Goal: Information Seeking & Learning: Learn about a topic

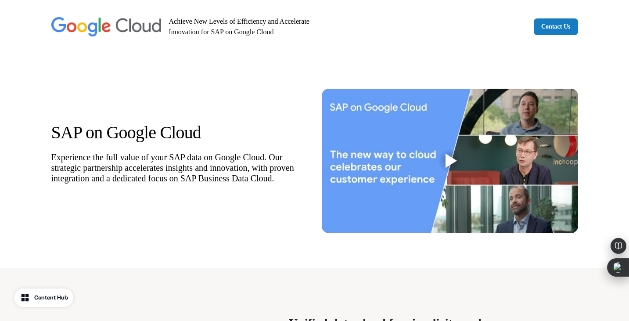
click at [559, 32] on link "Contact Us" at bounding box center [555, 26] width 44 height 17
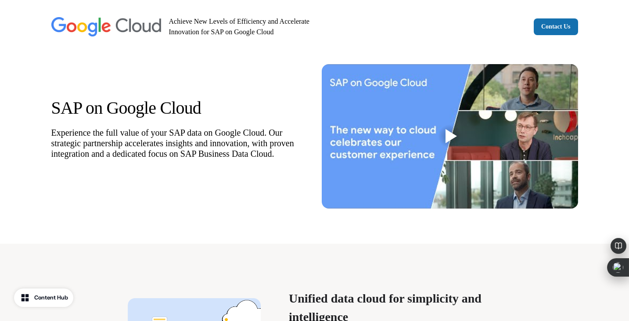
scroll to position [28, 0]
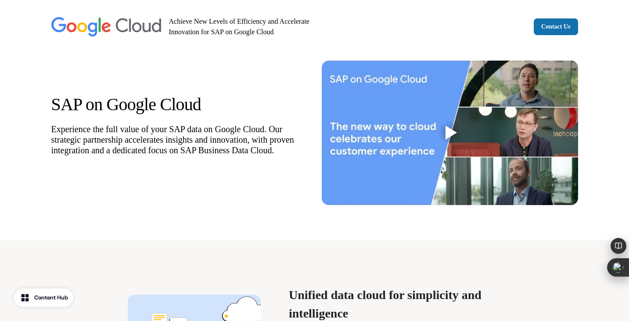
click at [451, 134] on div at bounding box center [450, 132] width 11 height 14
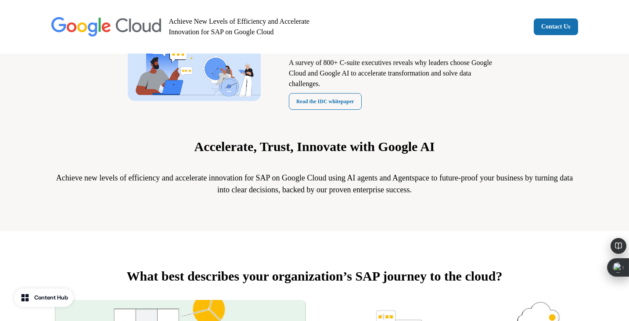
scroll to position [297, 0]
click at [314, 94] on link "Read the IDC whitepaper" at bounding box center [325, 101] width 73 height 17
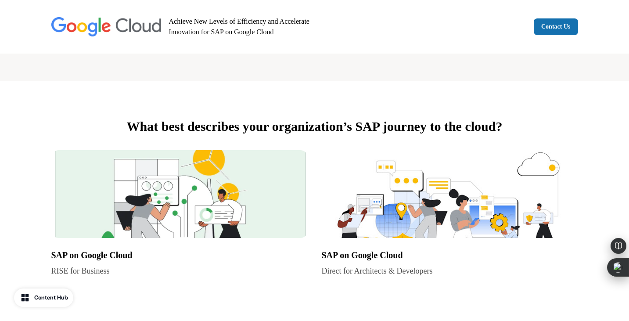
scroll to position [446, 0]
click at [184, 175] on img at bounding box center [179, 194] width 256 height 88
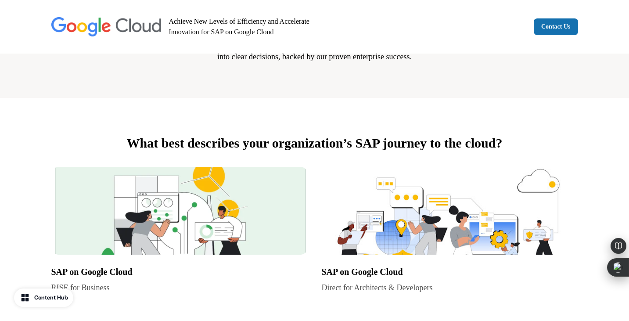
scroll to position [430, 0]
click at [421, 225] on img at bounding box center [449, 210] width 256 height 88
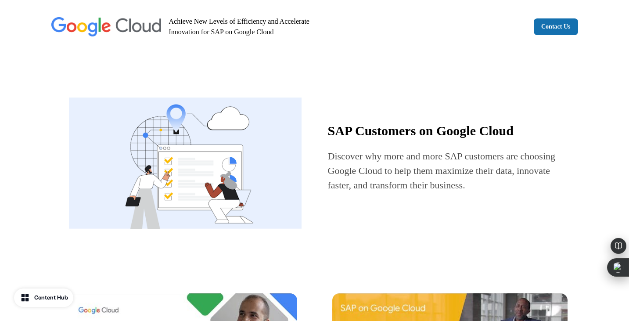
scroll to position [741, 0]
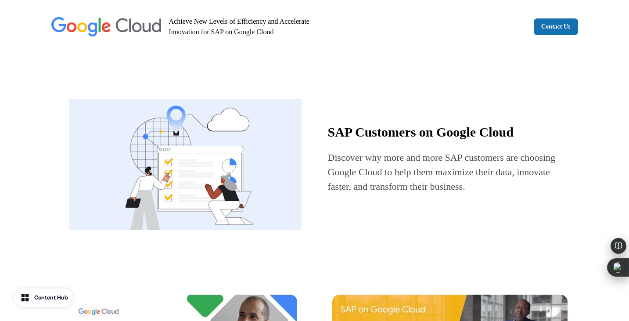
click at [236, 179] on img at bounding box center [185, 164] width 232 height 175
click at [378, 160] on span "Discover why more and more SAP customers are choosing Google Cloud to help them…" at bounding box center [442, 172] width 228 height 40
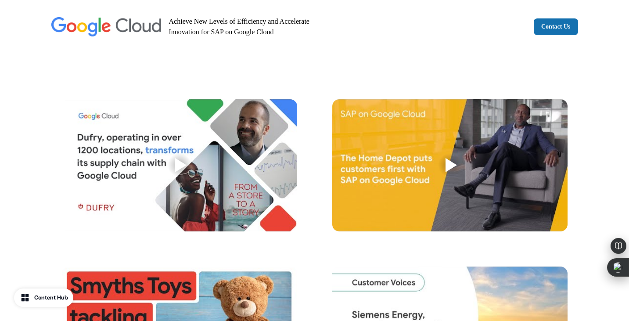
scroll to position [936, 0]
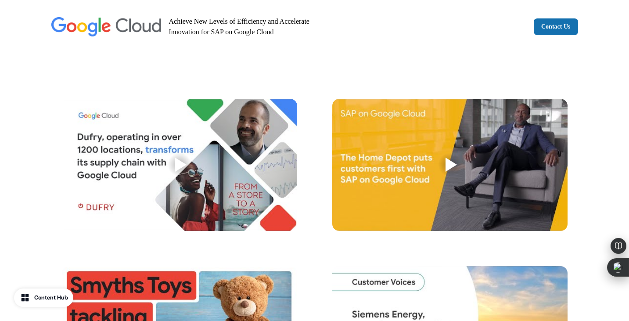
click at [182, 165] on div at bounding box center [180, 164] width 11 height 14
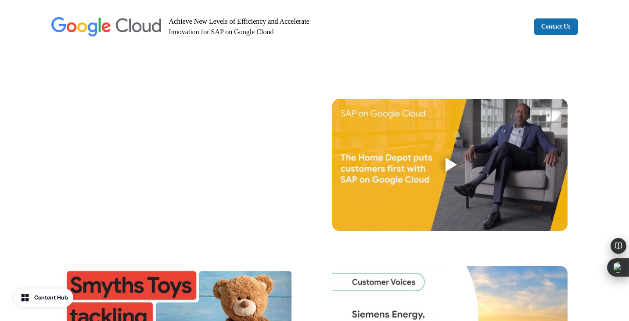
click at [455, 163] on div at bounding box center [450, 164] width 11 height 14
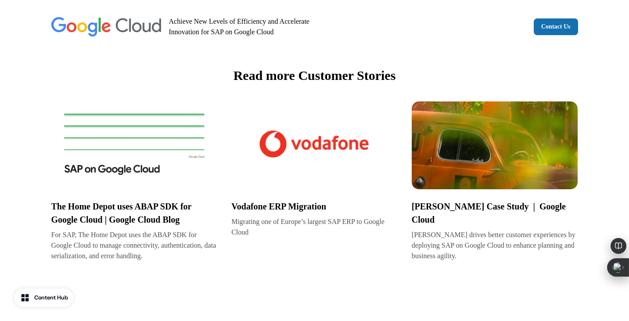
scroll to position [1362, 0]
click at [160, 142] on img at bounding box center [134, 145] width 166 height 88
click at [276, 121] on img at bounding box center [314, 145] width 166 height 88
click at [509, 160] on img at bounding box center [494, 145] width 166 height 88
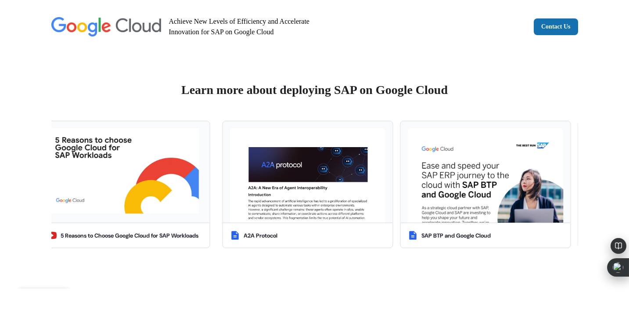
scroll to position [1619, 0]
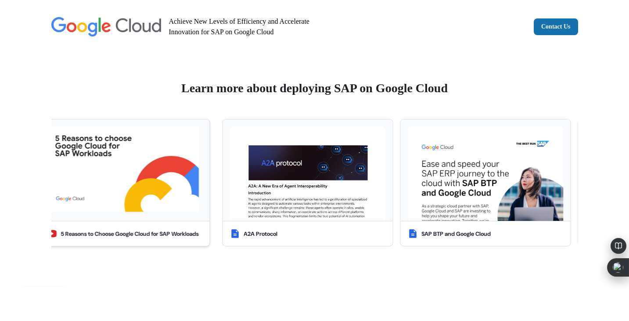
click at [164, 180] on img at bounding box center [124, 170] width 156 height 88
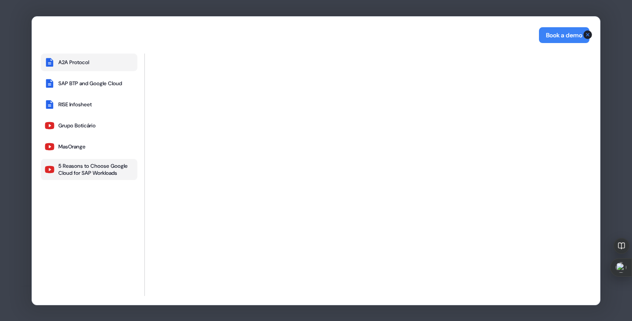
click at [75, 60] on div "A2A Protocol" at bounding box center [73, 62] width 31 height 7
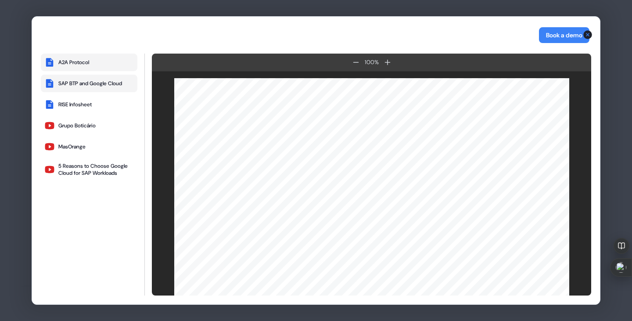
click at [93, 80] on div "SAP BTP and Google Cloud" at bounding box center [90, 83] width 64 height 7
click at [569, 37] on button "Book a demo" at bounding box center [564, 35] width 50 height 16
click at [589, 32] on icon "button" at bounding box center [587, 34] width 9 height 9
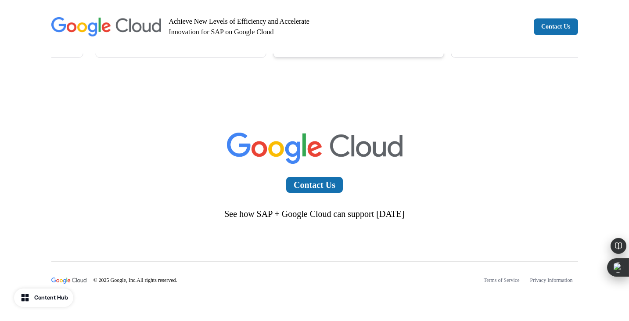
scroll to position [1810, 0]
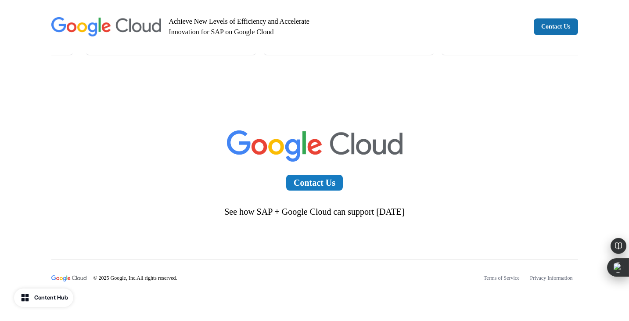
click at [314, 183] on link "Contact Us" at bounding box center [314, 183] width 57 height 16
click at [313, 221] on div "Contact Us See how SAP + Google Cloud can support today" at bounding box center [314, 170] width 579 height 149
click at [334, 214] on p "See how SAP + Google Cloud can support [DATE]" at bounding box center [314, 211] width 180 height 11
click at [322, 182] on link "Contact Us" at bounding box center [314, 183] width 57 height 16
click at [557, 25] on link "Contact Us" at bounding box center [555, 26] width 44 height 17
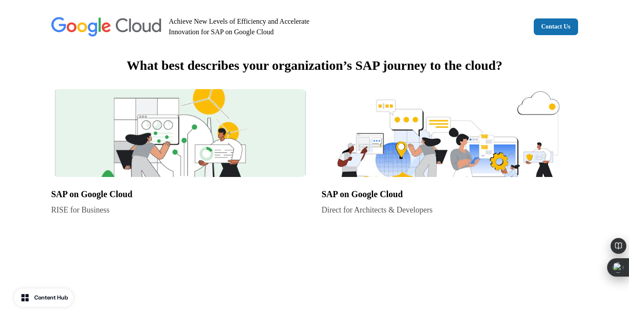
scroll to position [519, 0]
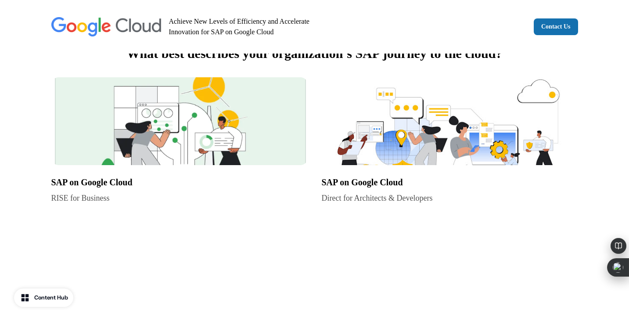
click at [408, 136] on img at bounding box center [449, 121] width 256 height 88
click at [166, 140] on img at bounding box center [179, 121] width 256 height 88
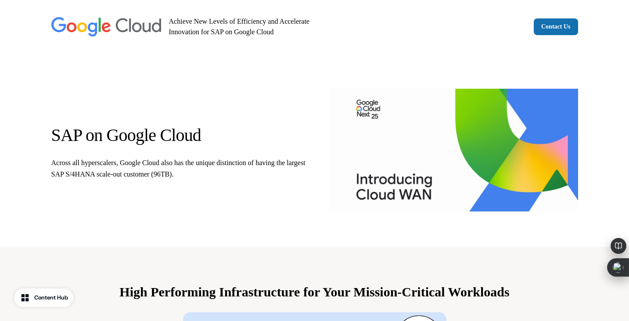
scroll to position [22, 0]
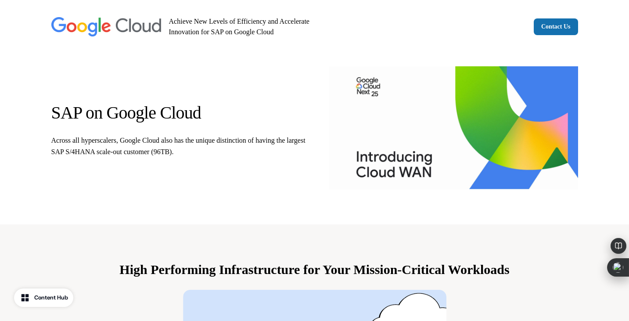
click at [468, 128] on img at bounding box center [453, 127] width 249 height 123
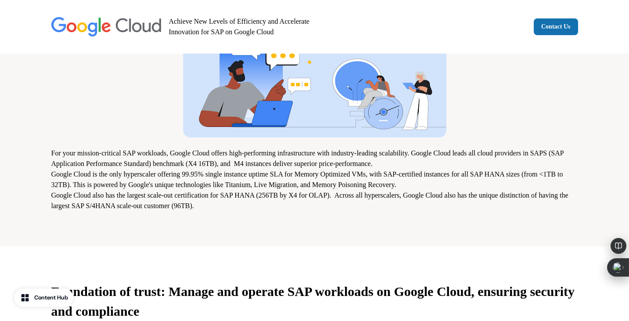
scroll to position [307, 0]
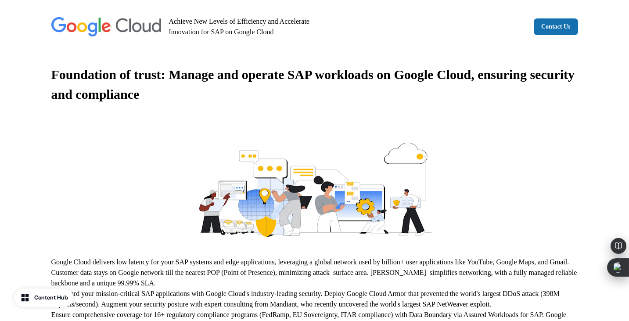
click at [302, 176] on img at bounding box center [314, 180] width 263 height 132
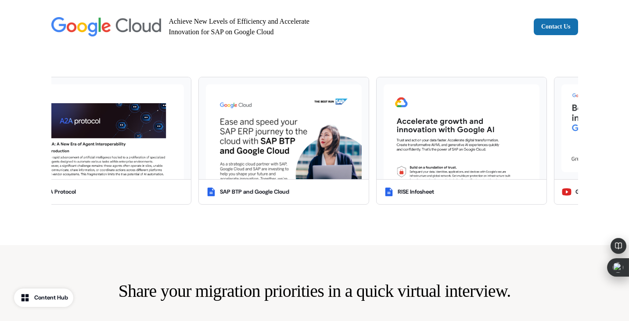
scroll to position [1256, 0]
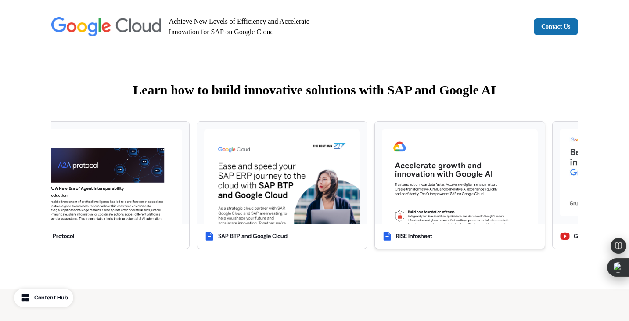
click at [425, 174] on img at bounding box center [460, 176] width 156 height 95
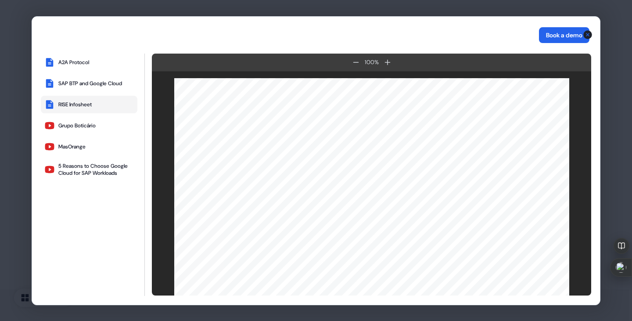
click at [566, 40] on button "Book a demo" at bounding box center [564, 35] width 50 height 16
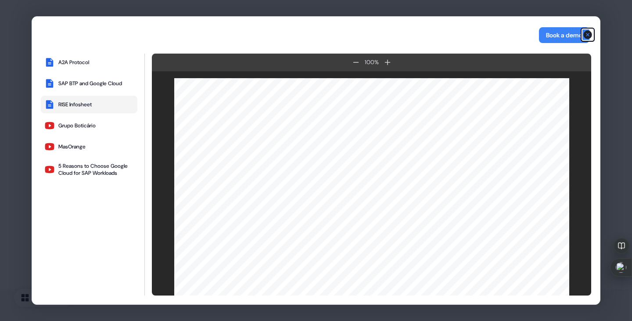
click at [587, 33] on icon "button" at bounding box center [587, 34] width 9 height 9
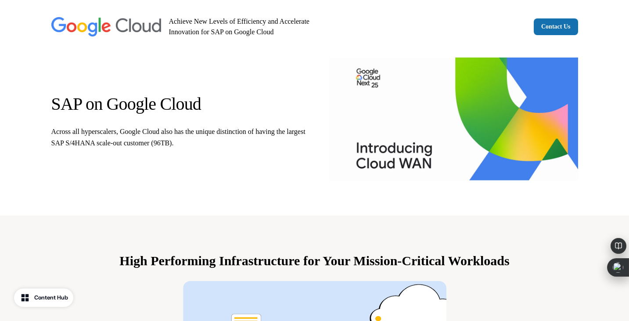
scroll to position [0, 0]
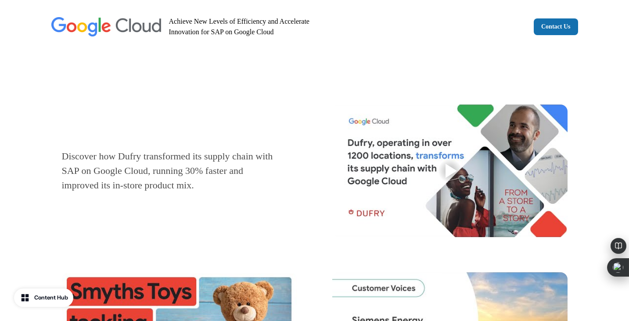
scroll to position [1077, 0]
click at [444, 184] on div at bounding box center [450, 170] width 28 height 28
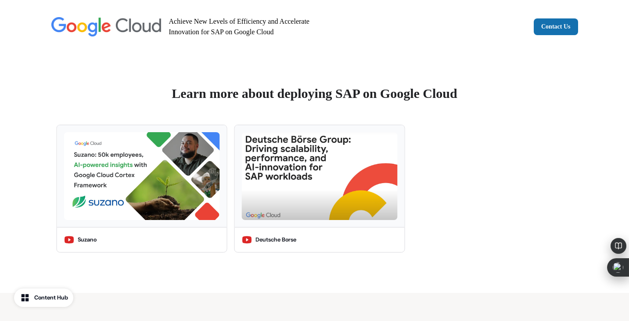
scroll to position [1489, 0]
click at [295, 185] on img at bounding box center [319, 176] width 156 height 88
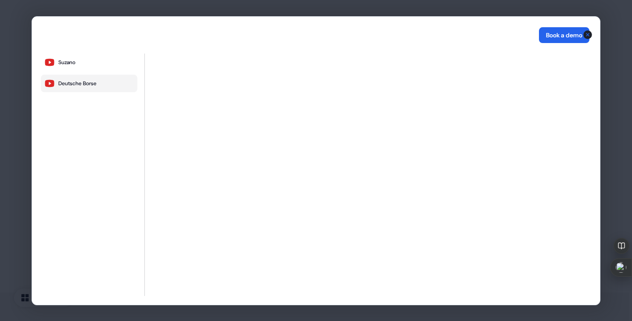
click at [568, 36] on button "Book a demo" at bounding box center [564, 35] width 50 height 16
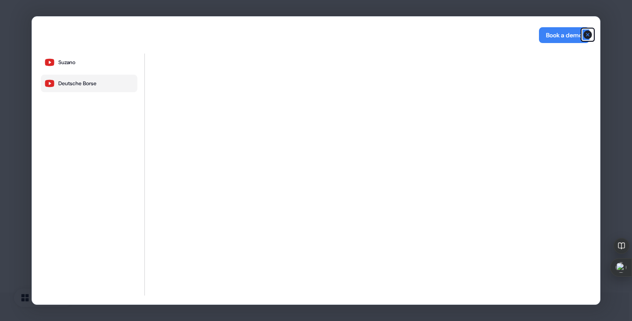
click at [589, 31] on icon "button" at bounding box center [587, 34] width 9 height 9
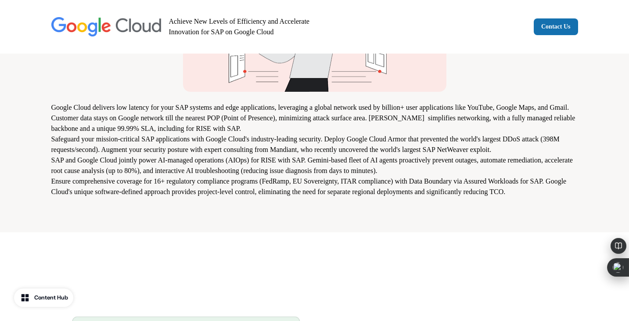
scroll to position [612, 0]
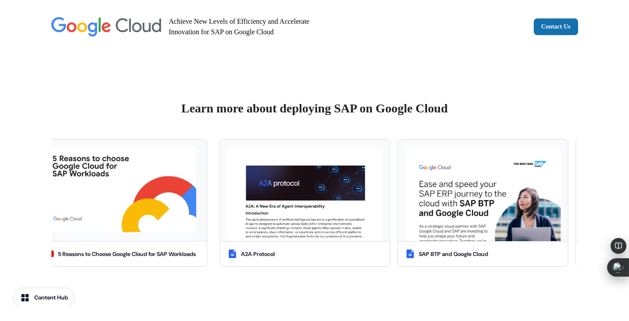
scroll to position [1600, 0]
click at [296, 192] on img at bounding box center [305, 193] width 156 height 95
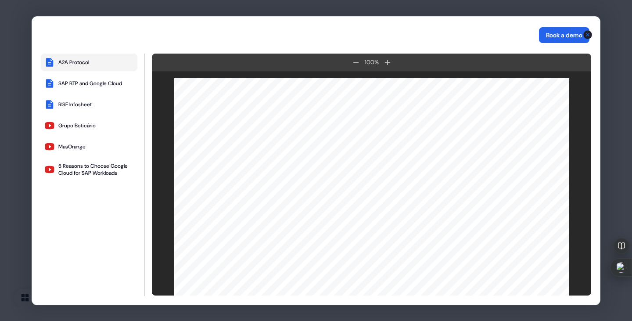
click at [552, 32] on button "Book a demo" at bounding box center [564, 35] width 50 height 16
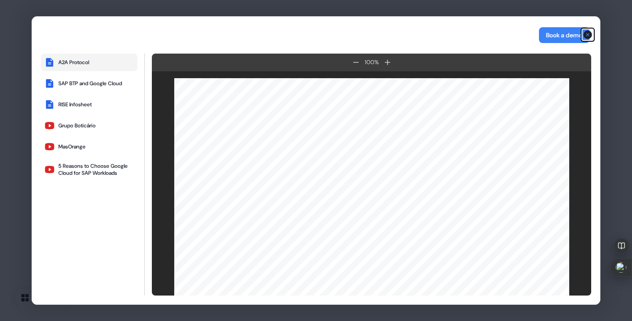
click at [587, 34] on icon "button" at bounding box center [587, 34] width 11 height 11
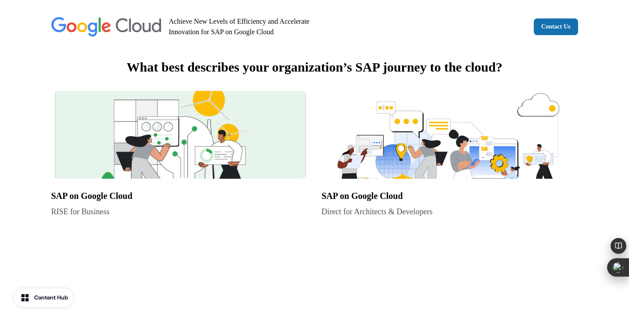
scroll to position [506, 0]
click at [156, 139] on img at bounding box center [179, 134] width 256 height 88
click at [401, 168] on img at bounding box center [449, 134] width 256 height 88
click at [139, 158] on img at bounding box center [179, 134] width 256 height 88
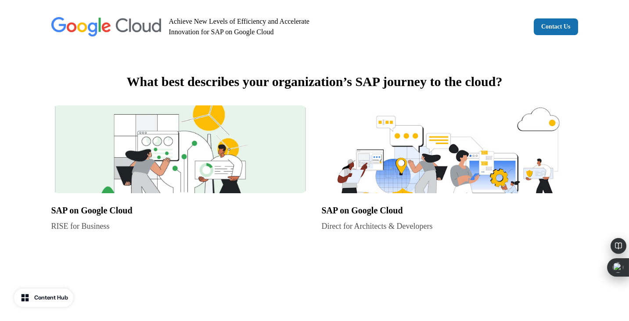
scroll to position [483, 0]
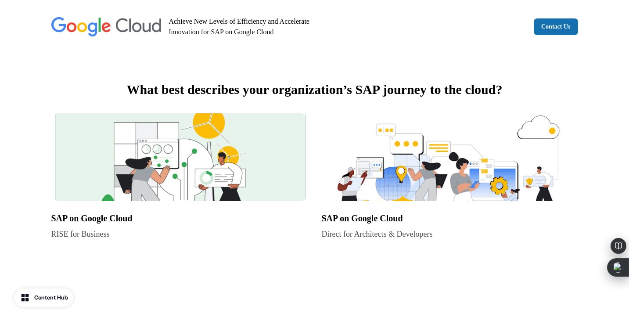
click at [429, 181] on img at bounding box center [449, 157] width 256 height 88
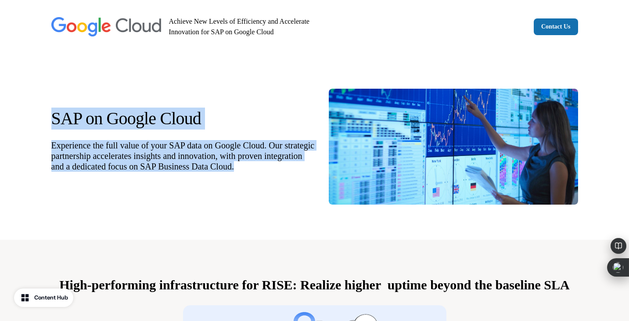
drag, startPoint x: 90, startPoint y: 174, endPoint x: 42, endPoint y: 106, distance: 83.4
click at [42, 106] on div "SAP on Google Cloud Experience the full value of your SAP data on Google Cloud.…" at bounding box center [314, 147] width 579 height 186
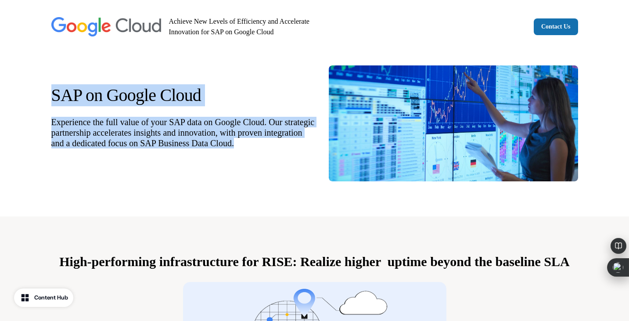
scroll to position [24, 0]
click at [85, 137] on p "Experience the full value of your SAP data on Google Cloud. Our strategic partn…" at bounding box center [182, 132] width 263 height 32
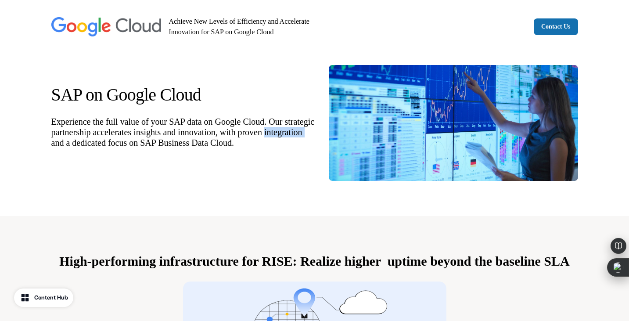
click at [85, 137] on p "Experience the full value of your SAP data on Google Cloud. Our strategic partn…" at bounding box center [182, 132] width 263 height 32
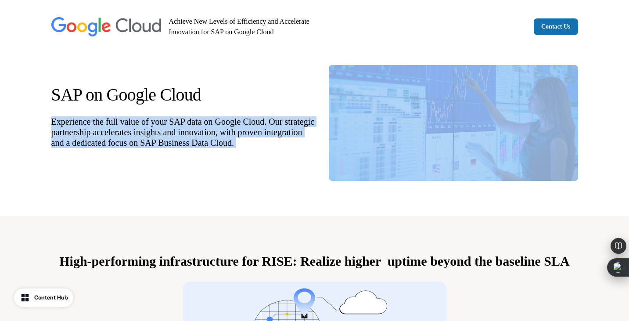
click at [85, 137] on p "Experience the full value of your SAP data on Google Cloud. Our strategic partn…" at bounding box center [182, 132] width 263 height 32
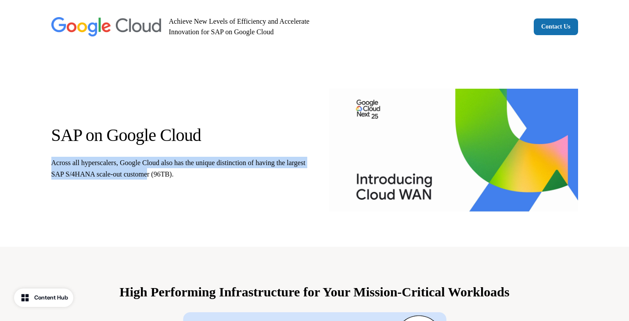
click at [50, 163] on div "SAP on Google Cloud Across all hyperscalers, Google Cloud also has the unique d…" at bounding box center [314, 150] width 579 height 193
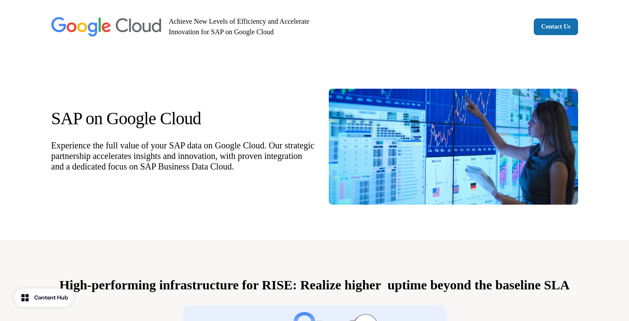
click at [241, 171] on p "Experience the full value of your SAP data on Google Cloud. Our strategic partn…" at bounding box center [182, 156] width 263 height 32
drag, startPoint x: 146, startPoint y: 168, endPoint x: 41, endPoint y: 138, distance: 109.4
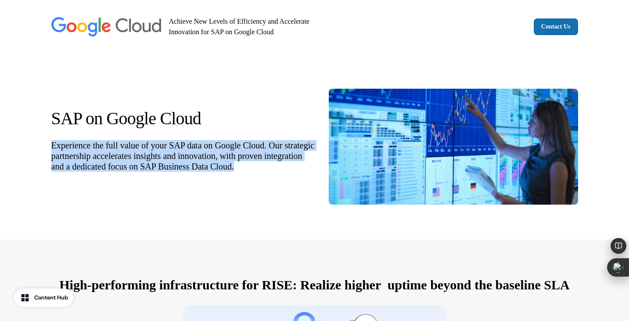
drag, startPoint x: 47, startPoint y: 138, endPoint x: 95, endPoint y: 177, distance: 61.1
click at [95, 177] on div "SAP on Google Cloud Experience the full value of your SAP data on Google Cloud.…" at bounding box center [314, 147] width 579 height 186
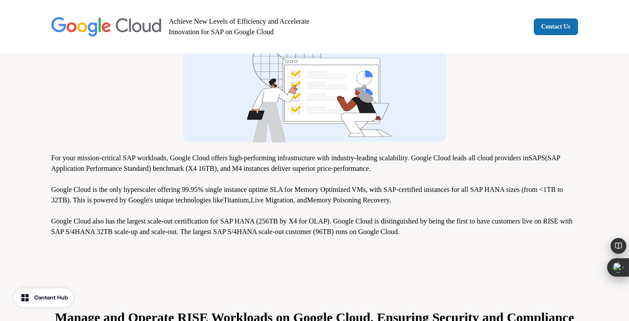
scroll to position [294, 0]
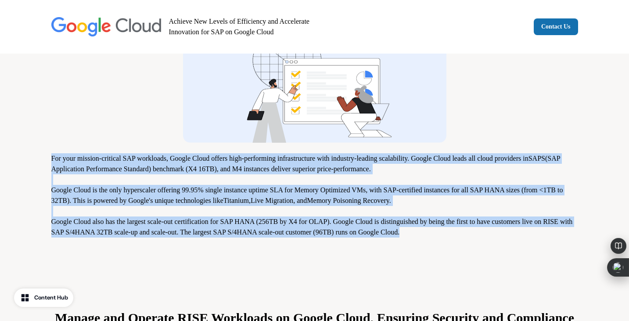
drag, startPoint x: 447, startPoint y: 232, endPoint x: 43, endPoint y: 159, distance: 411.0
click at [43, 159] on div "High-performing infrastructure for RISE: Realize higher uptime beyond the basel…" at bounding box center [314, 109] width 579 height 327
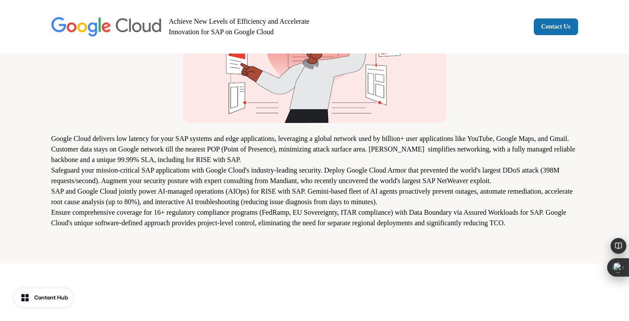
scroll to position [641, 0]
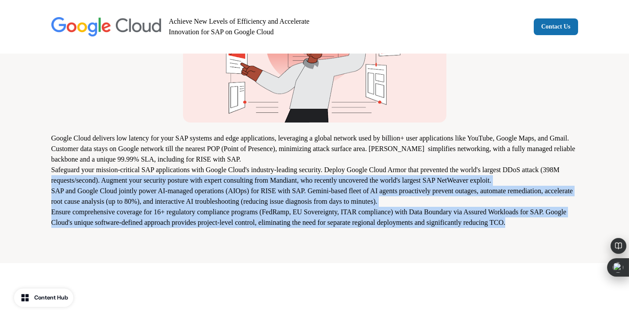
drag, startPoint x: 182, startPoint y: 251, endPoint x: 90, endPoint y: 176, distance: 118.4
click at [90, 176] on div "Manage and Operate RISE Workloads on Google Cloud, Ensuring Security and Compli…" at bounding box center [314, 93] width 579 height 337
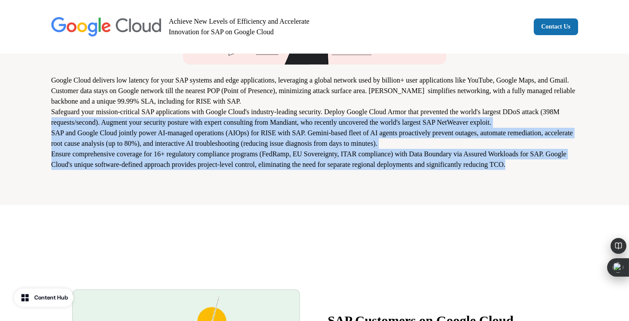
scroll to position [698, 0]
drag, startPoint x: 181, startPoint y: 174, endPoint x: 213, endPoint y: 158, distance: 35.1
click at [213, 149] on p "SAP and Google Cloud jointly power AI-managed operations (AIOps) for RISE with …" at bounding box center [314, 138] width 526 height 21
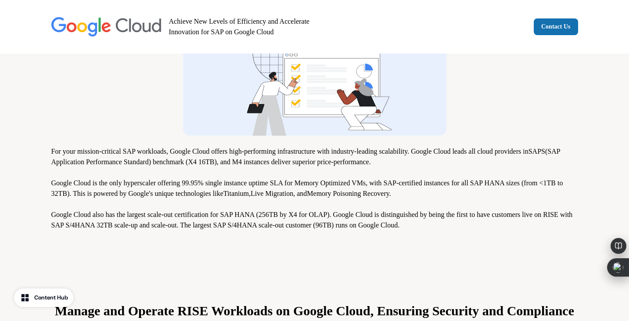
scroll to position [0, 0]
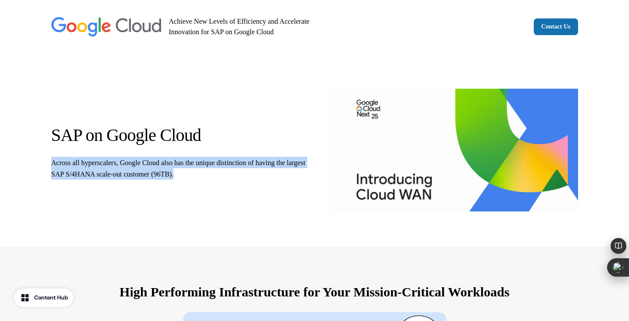
drag, startPoint x: 213, startPoint y: 176, endPoint x: 43, endPoint y: 162, distance: 169.9
click at [43, 162] on div "SAP on Google Cloud Across all hyperscalers, Google Cloud also has the unique d…" at bounding box center [314, 150] width 579 height 193
